Goal: Information Seeking & Learning: Find specific fact

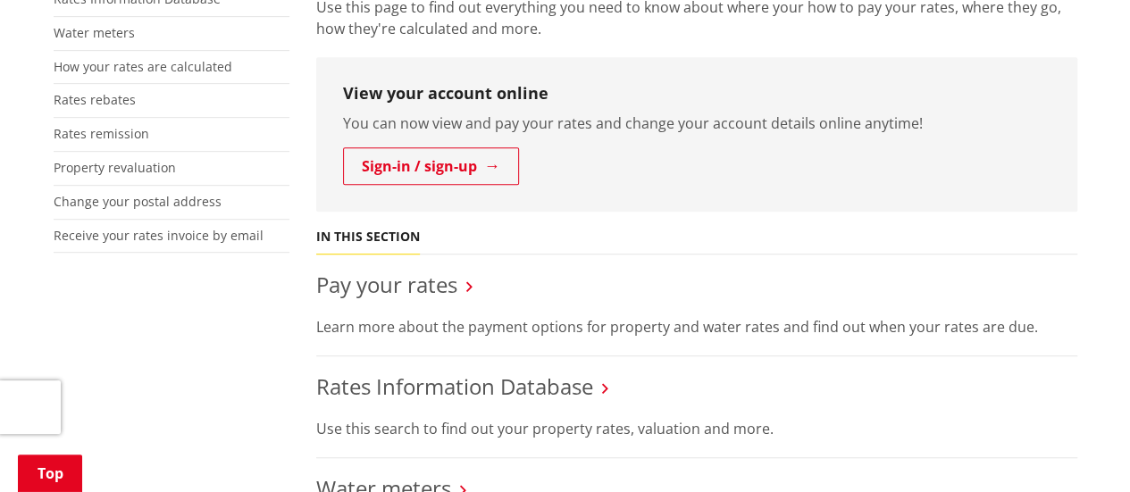
scroll to position [536, 0]
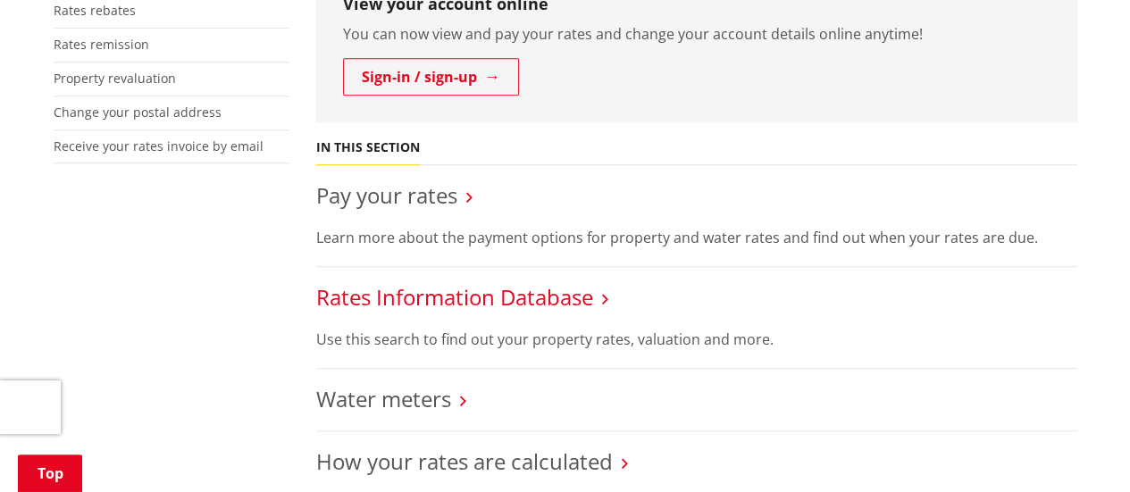
click at [448, 302] on link "Rates Information Database" at bounding box center [454, 296] width 277 height 29
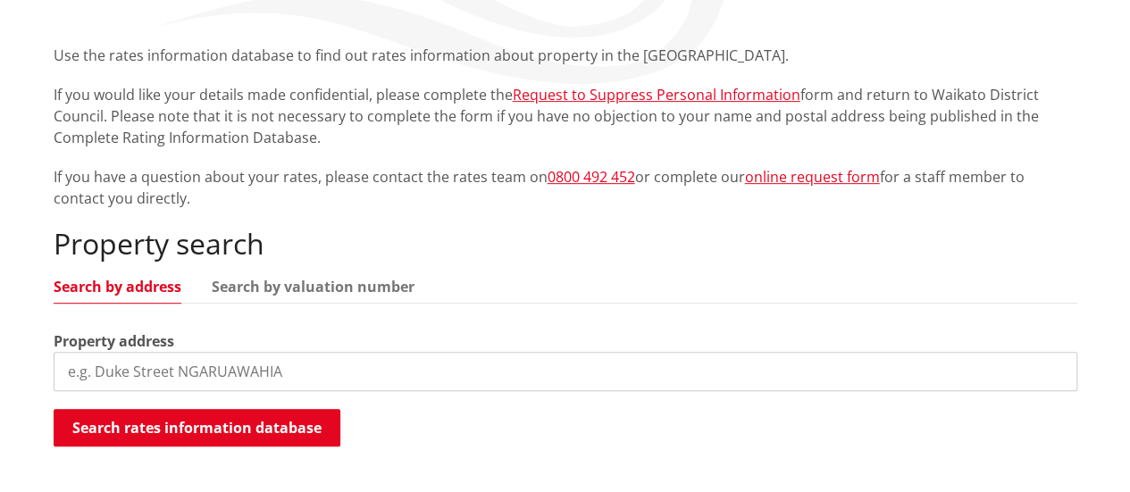
scroll to position [357, 0]
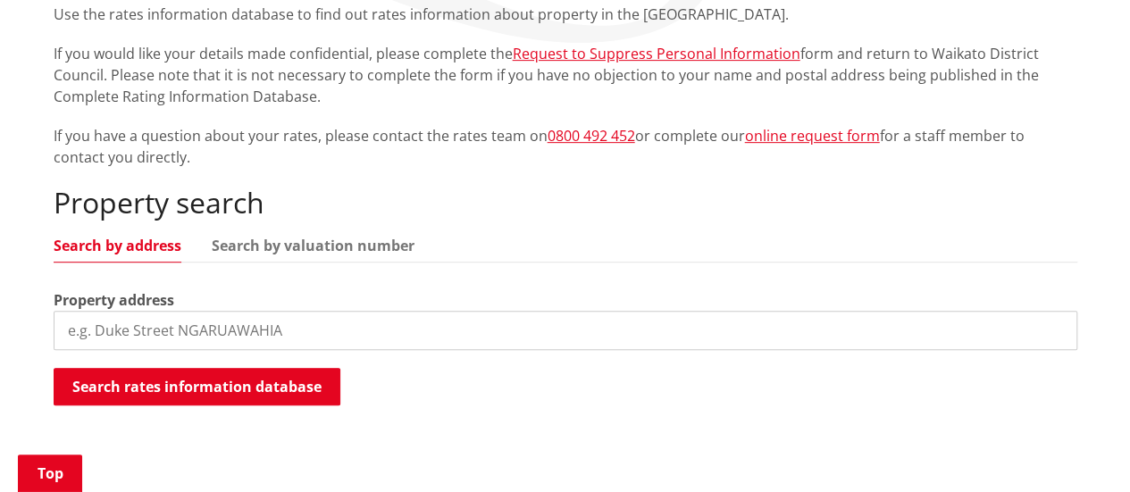
click at [78, 331] on input "search" at bounding box center [566, 330] width 1024 height 39
drag, startPoint x: 141, startPoint y: 342, endPoint x: 118, endPoint y: 330, distance: 26.4
click at [119, 328] on input "398" at bounding box center [566, 330] width 1024 height 39
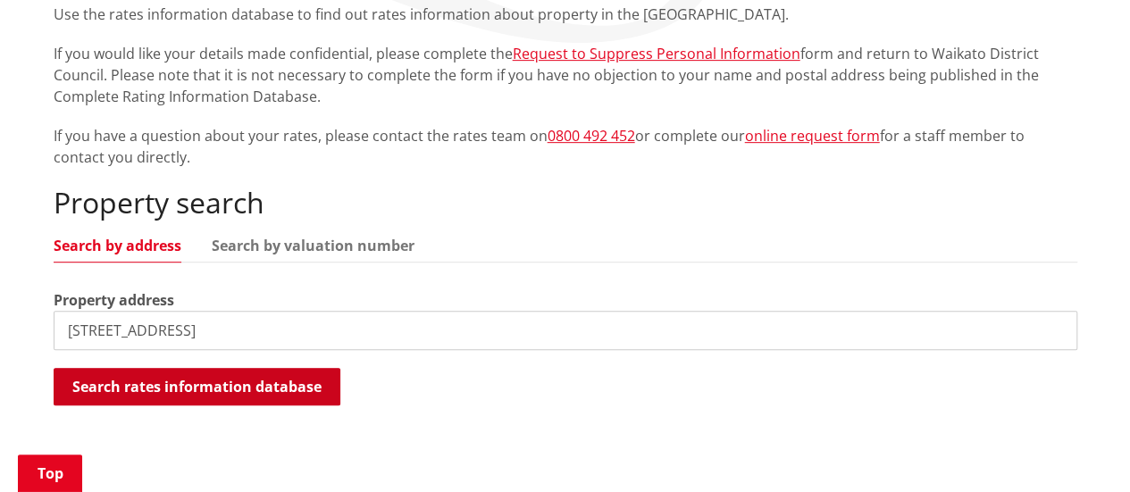
type input "[STREET_ADDRESS]"
click at [197, 396] on button "Search rates information database" at bounding box center [197, 387] width 287 height 38
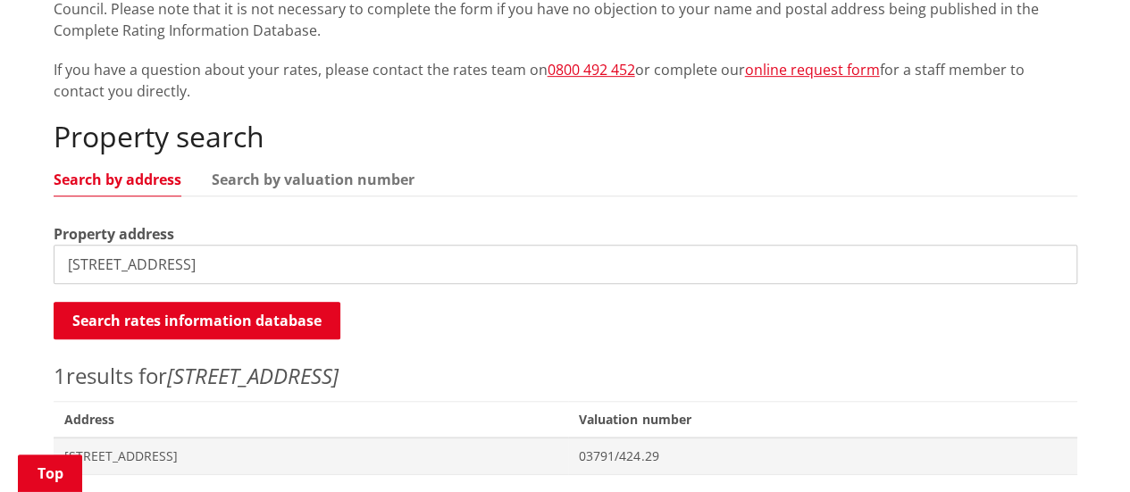
scroll to position [536, 0]
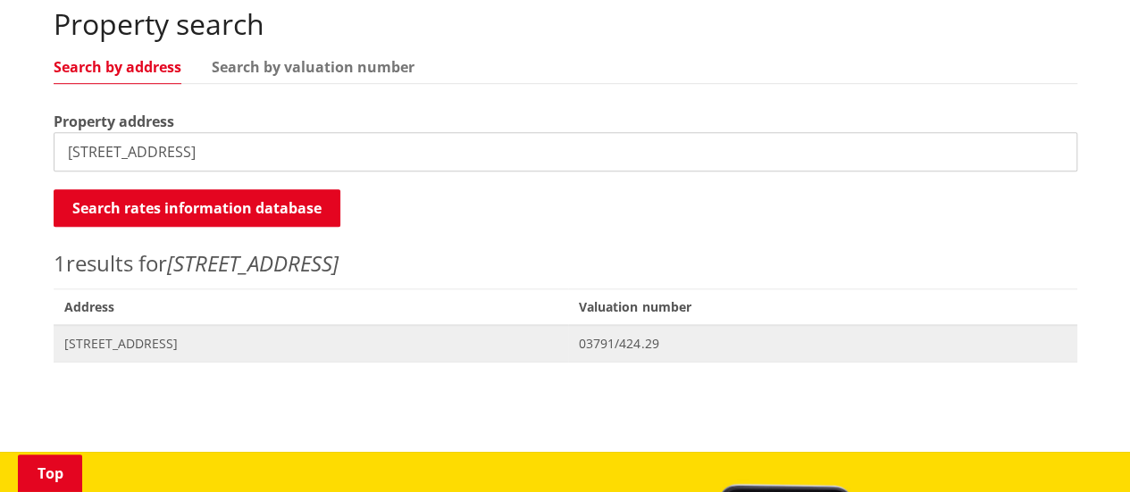
click at [114, 346] on span "[STREET_ADDRESS]" at bounding box center [311, 344] width 494 height 18
